Goal: Find specific page/section: Find specific page/section

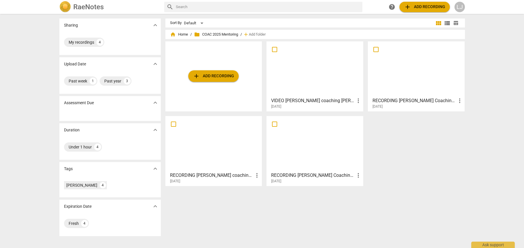
click at [276, 69] on div at bounding box center [315, 68] width 93 height 51
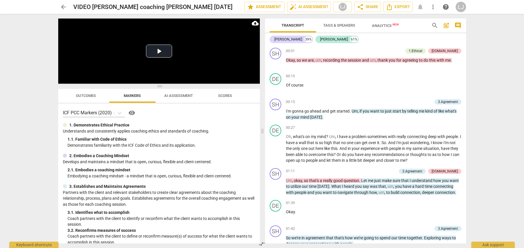
click at [86, 96] on span "Outcomes" at bounding box center [86, 96] width 20 height 4
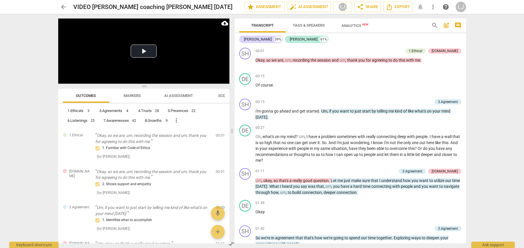
drag, startPoint x: 262, startPoint y: 132, endPoint x: 232, endPoint y: 132, distance: 30.4
click at [232, 132] on span at bounding box center [231, 131] width 3 height 234
click at [177, 96] on span "AI Assessment" at bounding box center [178, 96] width 29 height 4
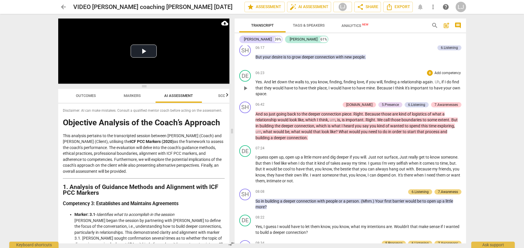
scroll to position [669, 0]
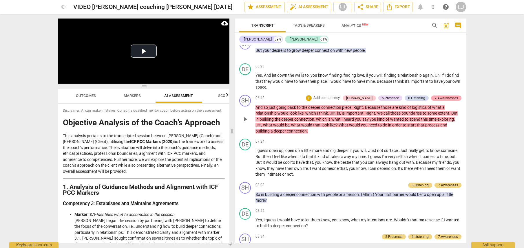
click at [438, 101] on div "7.Awarenesses" at bounding box center [446, 98] width 23 height 5
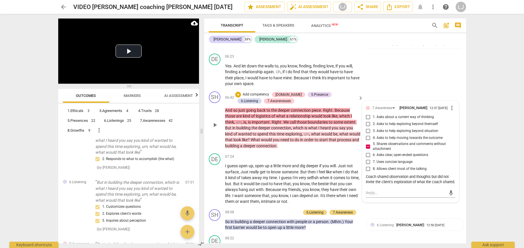
scroll to position [788, 0]
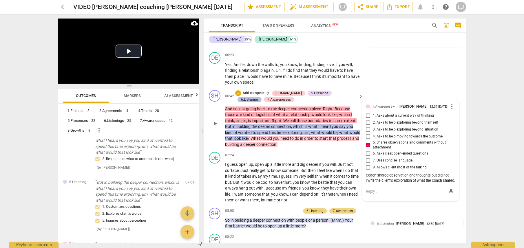
click at [258, 97] on div "6.Listening" at bounding box center [249, 99] width 17 height 5
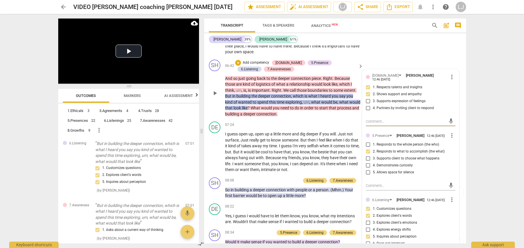
scroll to position [832, 0]
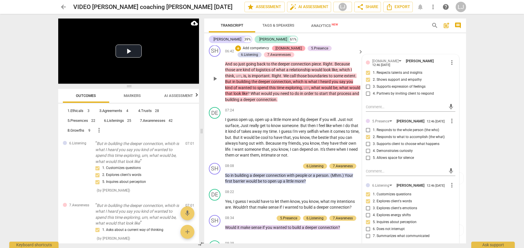
click at [283, 47] on div "4.Trust" at bounding box center [289, 48] width 26 height 5
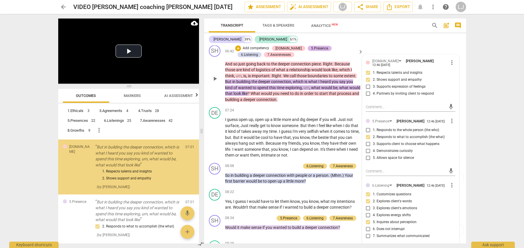
click at [311, 48] on div "5.Presence" at bounding box center [319, 48] width 17 height 5
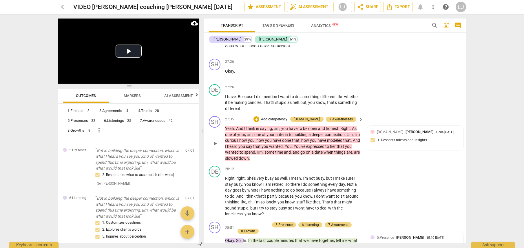
scroll to position [3337, 0]
click at [171, 96] on span "AI Assessment" at bounding box center [178, 96] width 29 height 4
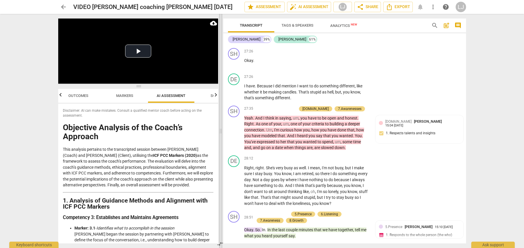
scroll to position [3527, 0]
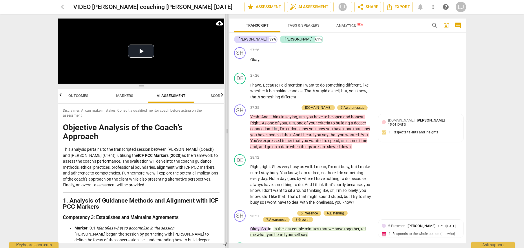
drag, startPoint x: 202, startPoint y: 130, endPoint x: 227, endPoint y: 129, distance: 25.2
click at [227, 129] on span at bounding box center [226, 131] width 3 height 234
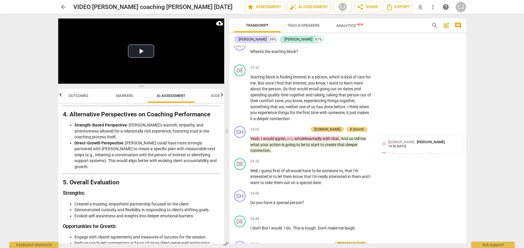
scroll to position [3019, 0]
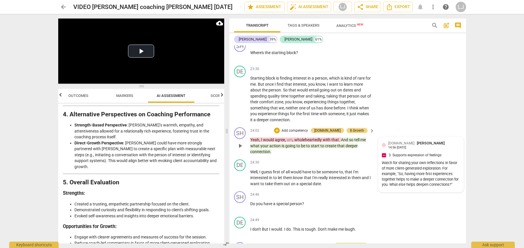
click at [424, 146] on span "Leanne Jeffers" at bounding box center [431, 143] width 28 height 4
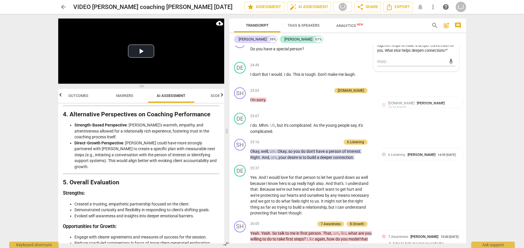
scroll to position [3195, 0]
